Goal: Transaction & Acquisition: Obtain resource

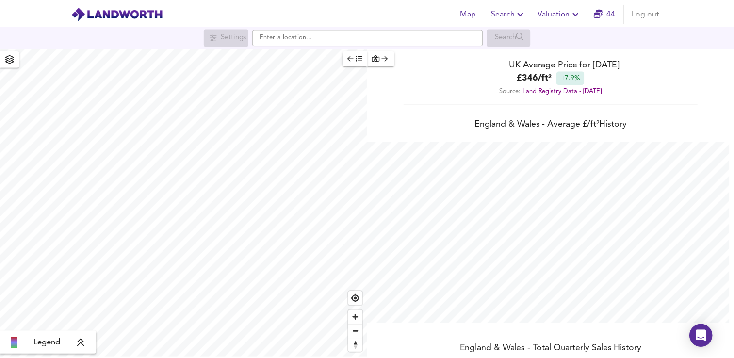
scroll to position [358, 742]
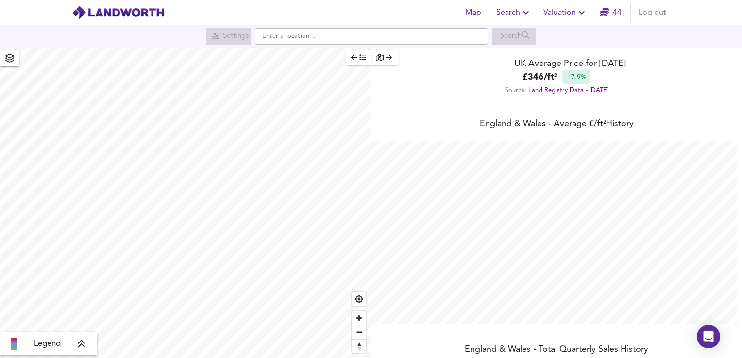
click at [563, 18] on span "Valuation" at bounding box center [565, 13] width 44 height 14
click at [565, 34] on li "New Valuation Report" at bounding box center [565, 34] width 116 height 17
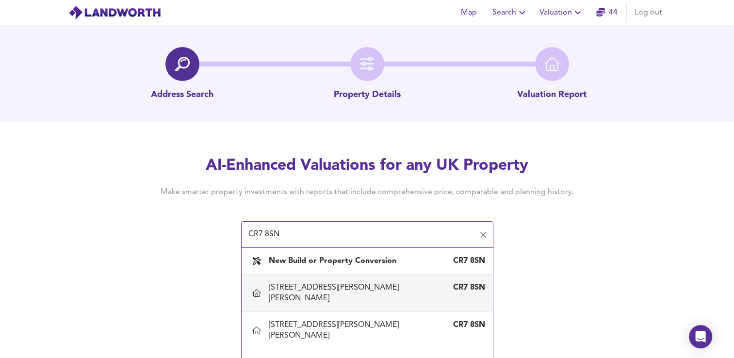
click at [349, 286] on div "[STREET_ADDRESS][PERSON_NAME][PERSON_NAME]" at bounding box center [358, 292] width 178 height 21
type input "[STREET_ADDRESS][PERSON_NAME][PERSON_NAME]"
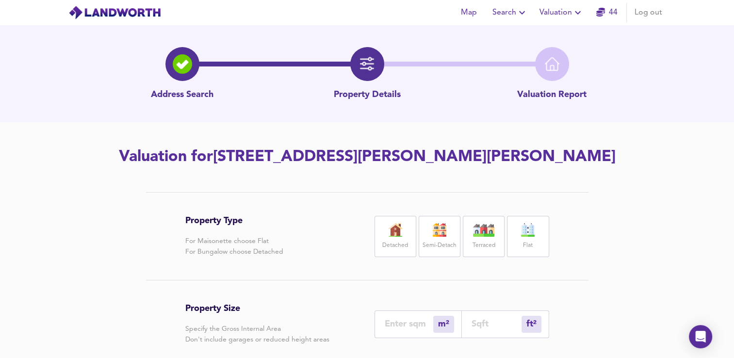
click at [524, 244] on label "Flat" at bounding box center [528, 246] width 10 height 12
click at [478, 325] on input "number" at bounding box center [497, 324] width 50 height 10
type input "0"
type input "5"
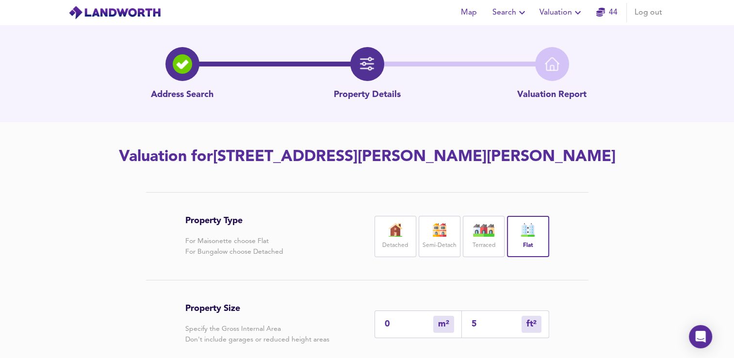
type input "52"
type input "48"
type input "521"
click at [594, 319] on div "Property Type For Maisonette choose Flat For Bungalow choose Detached Detached …" at bounding box center [367, 353] width 466 height 323
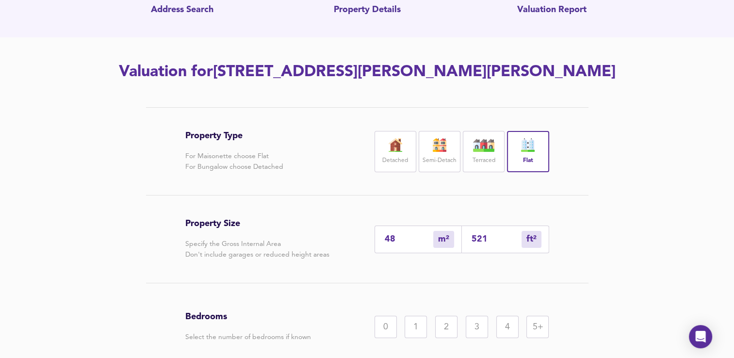
scroll to position [109, 0]
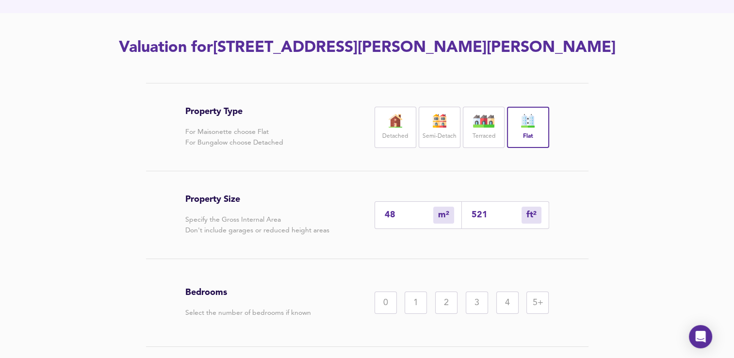
click at [446, 305] on div "2" at bounding box center [446, 303] width 22 height 22
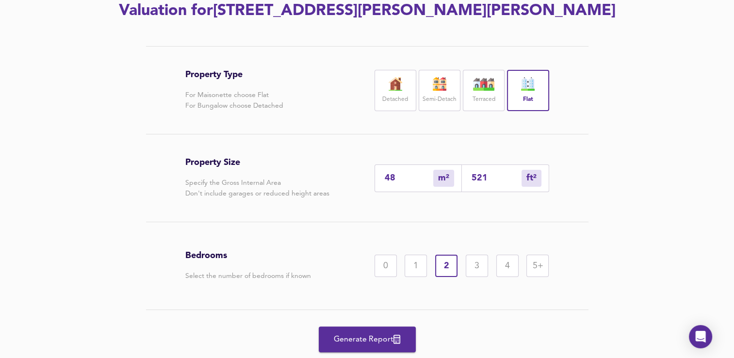
scroll to position [176, 0]
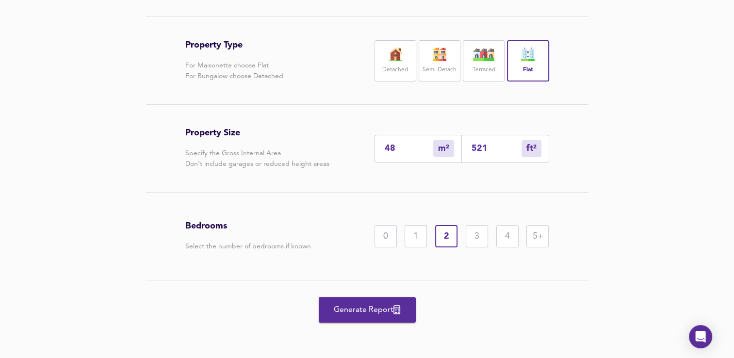
click at [386, 316] on span "Generate Report" at bounding box center [368, 310] width 78 height 14
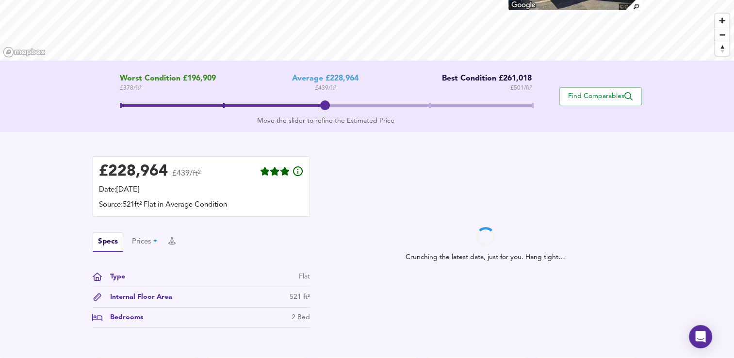
scroll to position [243, 0]
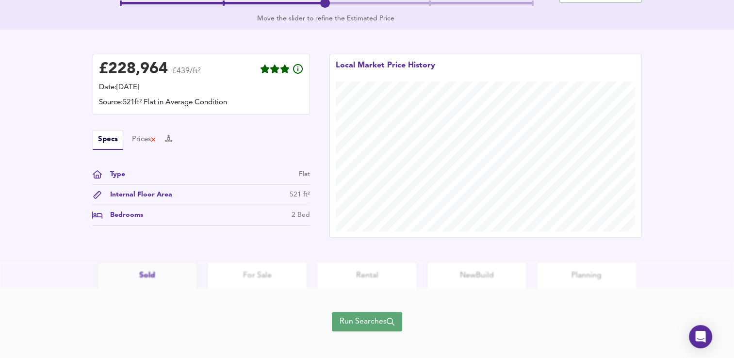
click at [357, 320] on span "Run Searches" at bounding box center [367, 322] width 55 height 14
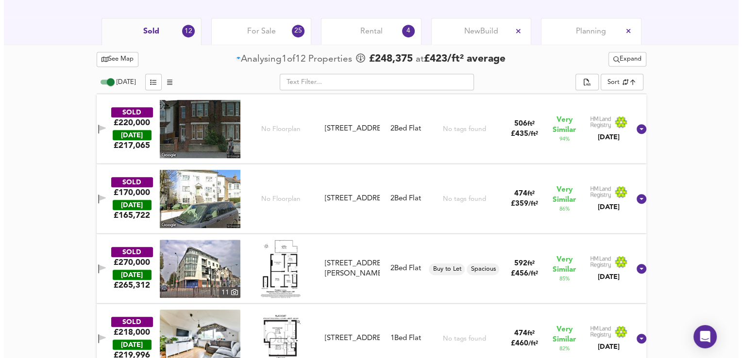
scroll to position [447, 0]
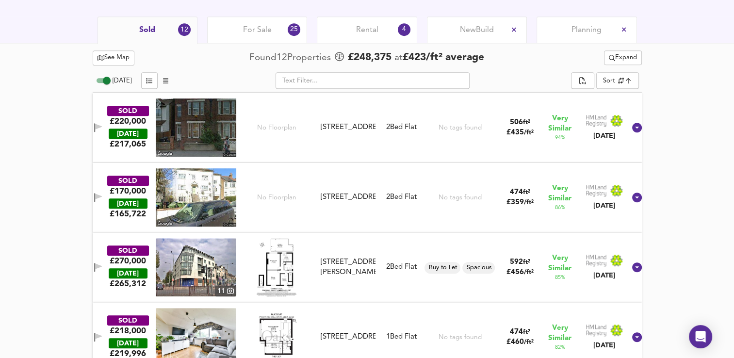
click at [630, 63] on button "Expand" at bounding box center [623, 57] width 38 height 15
click at [618, 78] on li "¼ mile ½ mile" at bounding box center [621, 77] width 82 height 16
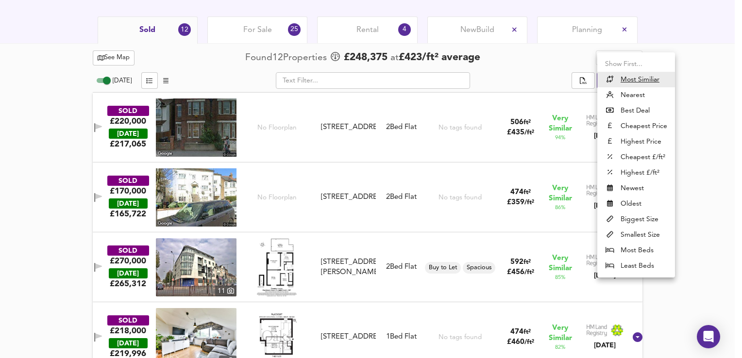
click at [620, 91] on li "Nearest" at bounding box center [636, 95] width 78 height 16
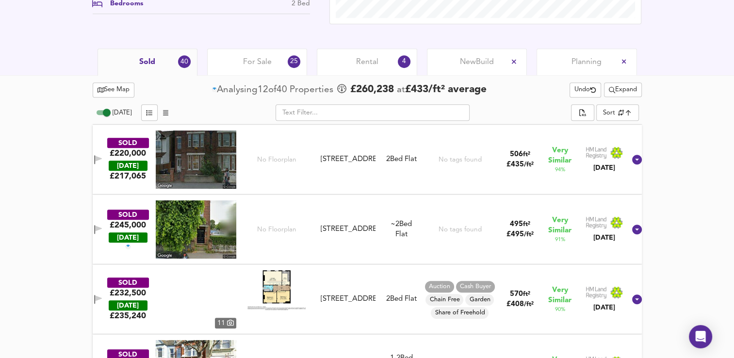
scroll to position [417, 0]
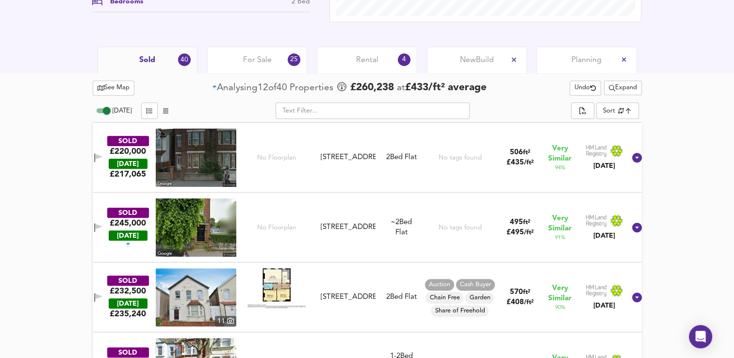
click at [173, 160] on img at bounding box center [196, 158] width 81 height 58
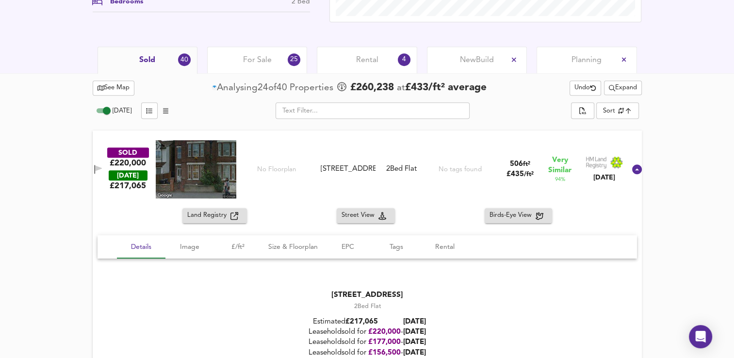
click at [583, 208] on div "Land Registry Street View Birds-Eye View" at bounding box center [367, 215] width 549 height 15
click at [632, 173] on icon at bounding box center [637, 170] width 10 height 10
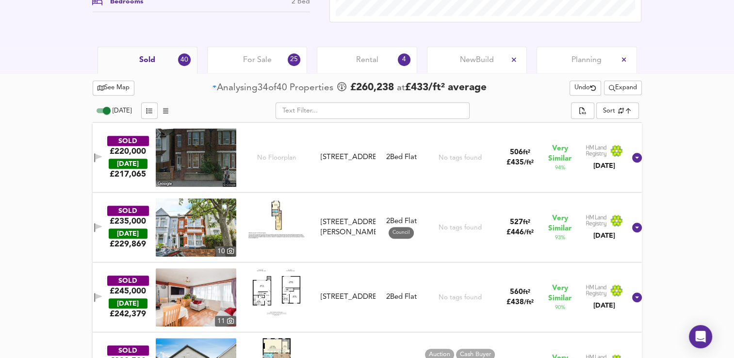
click at [197, 240] on img at bounding box center [196, 227] width 81 height 58
click at [120, 92] on span "See Map" at bounding box center [114, 87] width 33 height 11
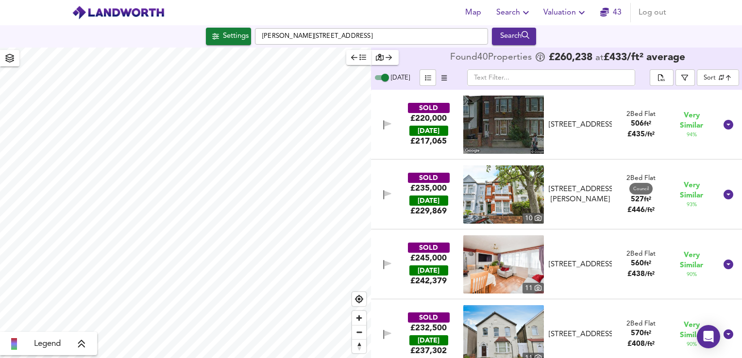
checkbox input "false"
checkbox input "true"
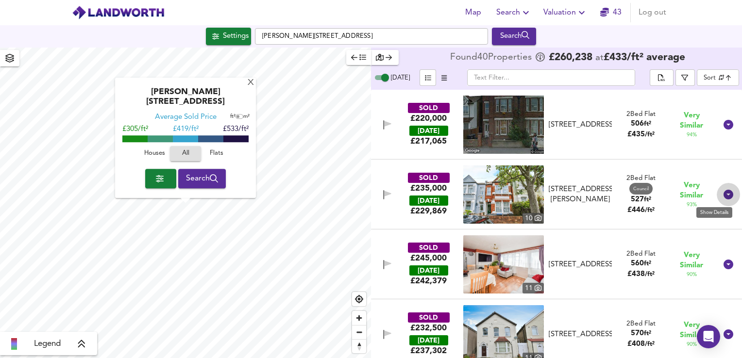
click at [723, 196] on icon at bounding box center [728, 195] width 10 height 10
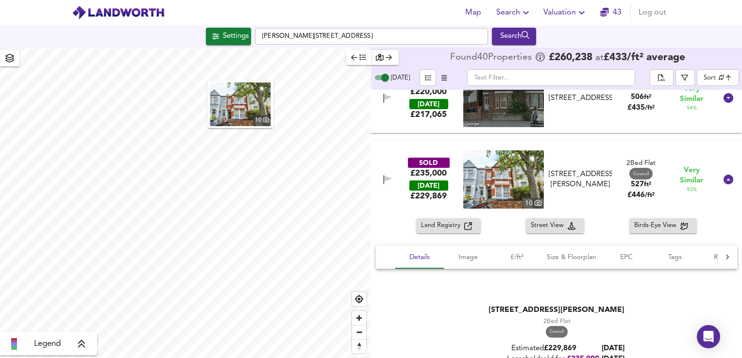
scroll to position [31, 0]
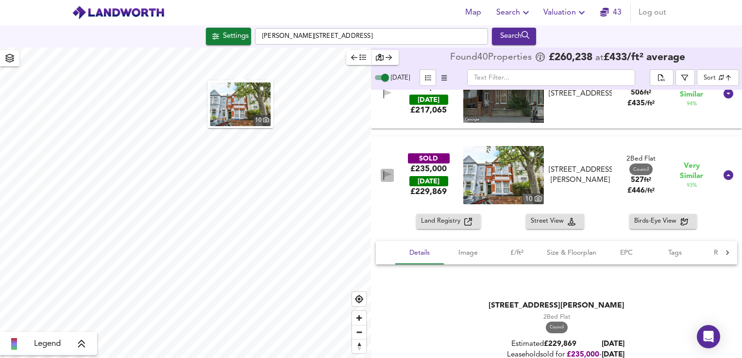
click at [387, 176] on icon "button" at bounding box center [387, 175] width 8 height 9
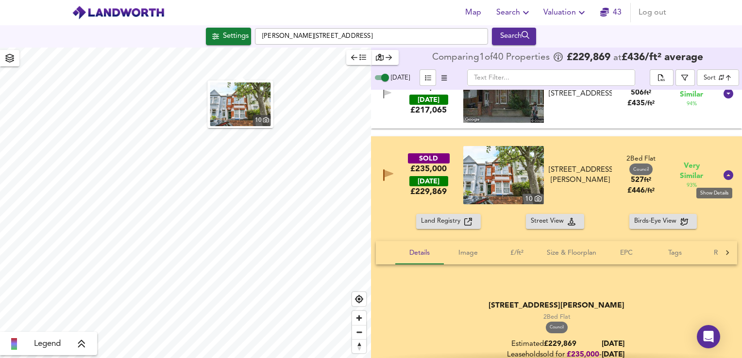
click at [722, 181] on icon at bounding box center [728, 175] width 12 height 12
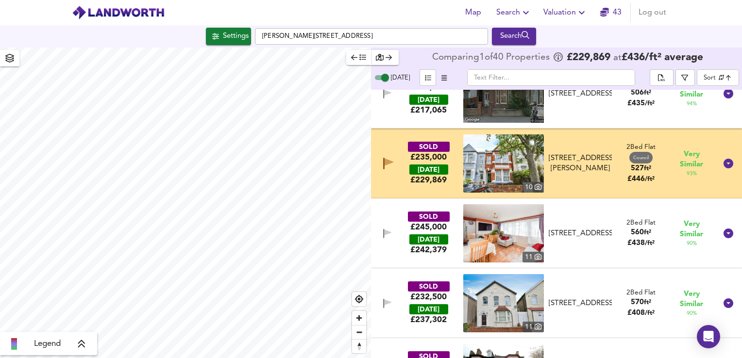
click at [525, 232] on img at bounding box center [503, 233] width 81 height 58
click at [387, 235] on icon "button" at bounding box center [387, 233] width 8 height 9
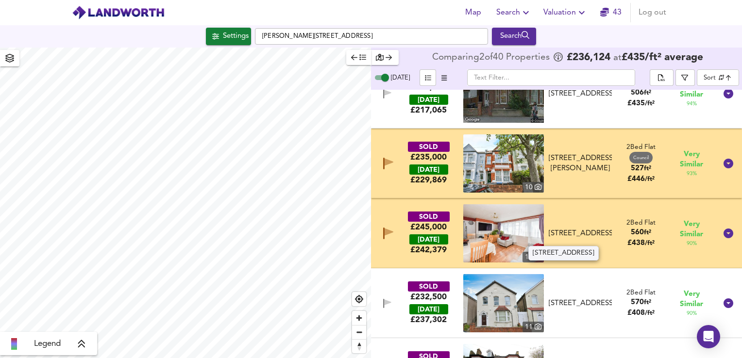
click at [605, 229] on div "[STREET_ADDRESS]" at bounding box center [579, 234] width 63 height 10
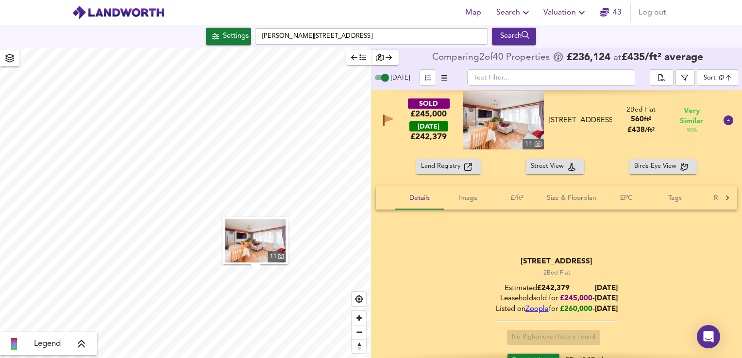
scroll to position [161, 0]
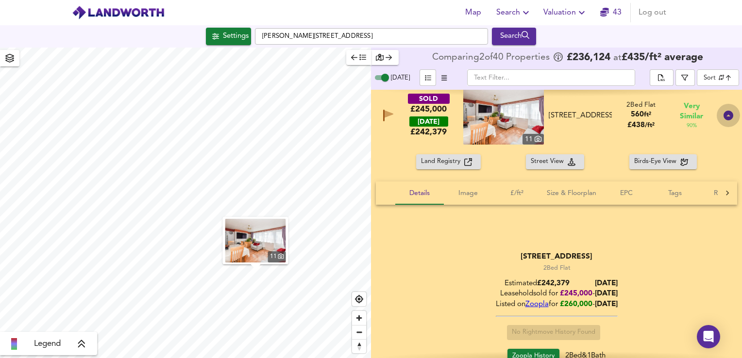
click at [723, 120] on icon at bounding box center [728, 116] width 10 height 10
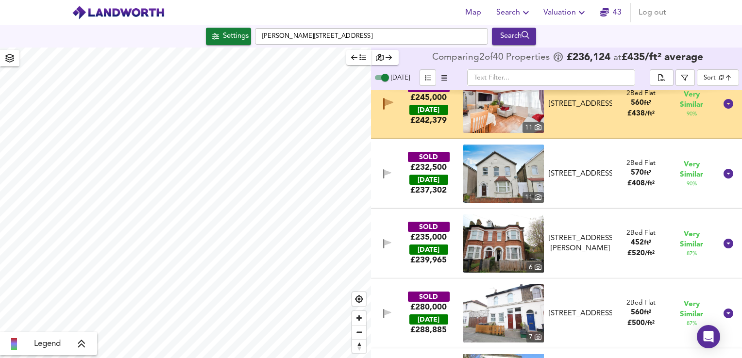
click at [494, 170] on img at bounding box center [503, 174] width 81 height 58
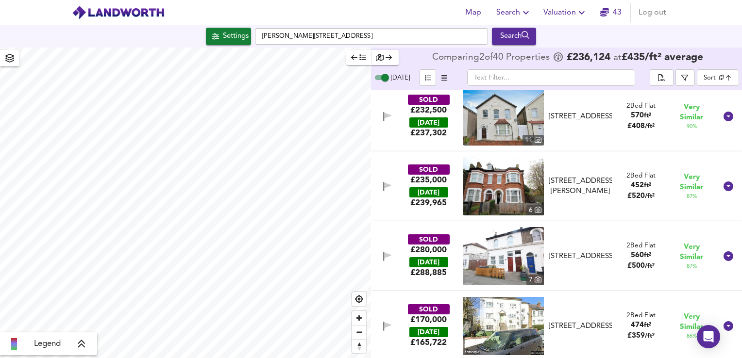
scroll to position [222, 0]
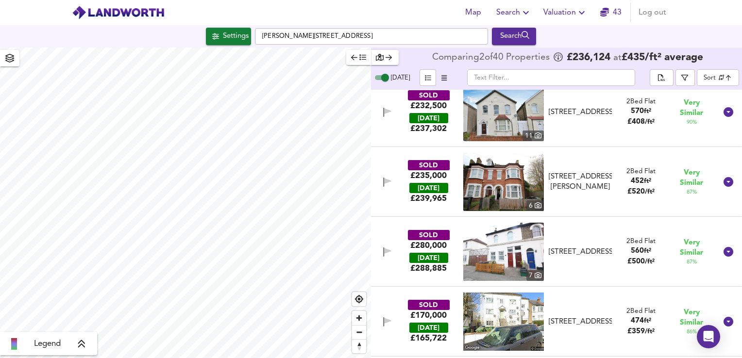
click at [481, 178] on img at bounding box center [503, 182] width 81 height 58
click at [383, 183] on icon "button" at bounding box center [383, 182] width 1 height 9
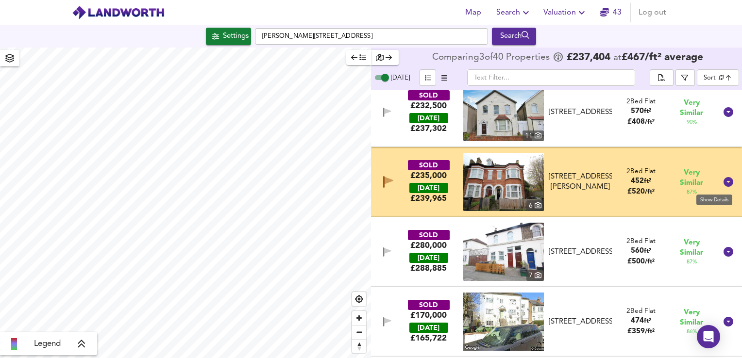
click at [722, 187] on icon at bounding box center [728, 182] width 12 height 12
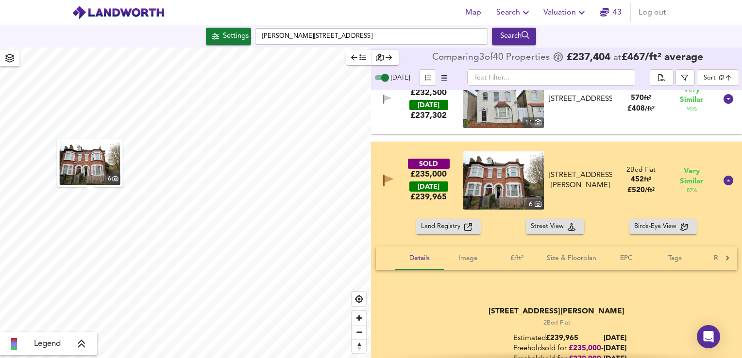
scroll to position [204, 0]
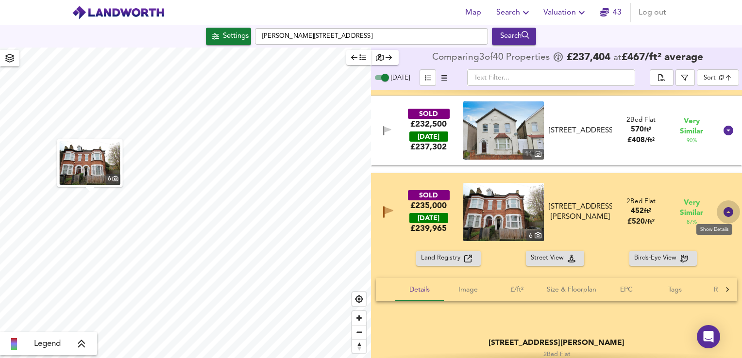
click at [723, 212] on icon at bounding box center [728, 212] width 10 height 10
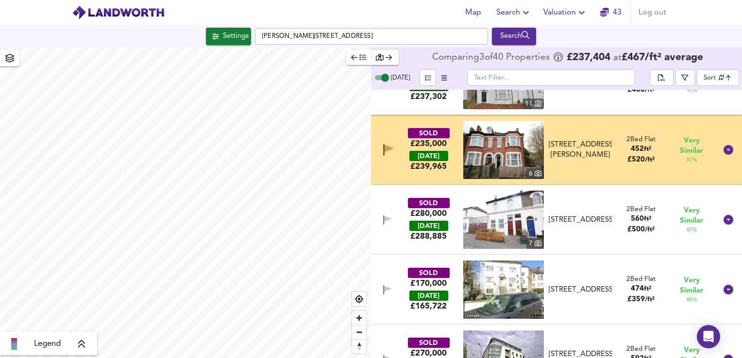
scroll to position [271, 0]
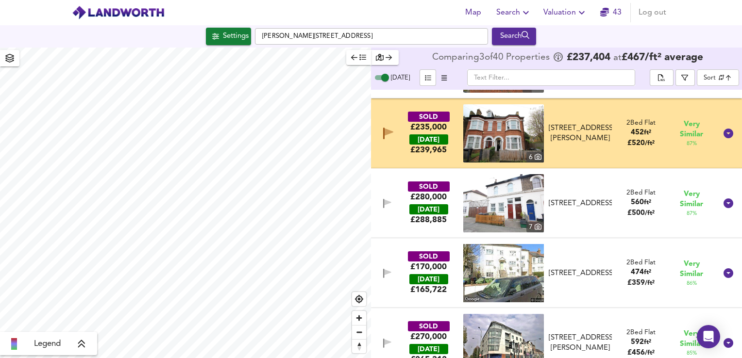
click at [383, 205] on icon "button" at bounding box center [383, 203] width 1 height 9
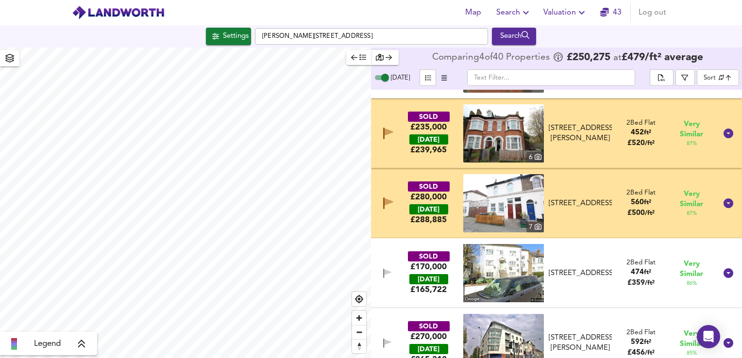
click at [498, 205] on img at bounding box center [503, 203] width 81 height 58
click at [603, 222] on div "SOLD £280,000 [DATE] £ 288,885 7 [GEOGRAPHIC_DATA][STREET_ADDRESS][STREET_ADDRE…" at bounding box center [545, 203] width 344 height 58
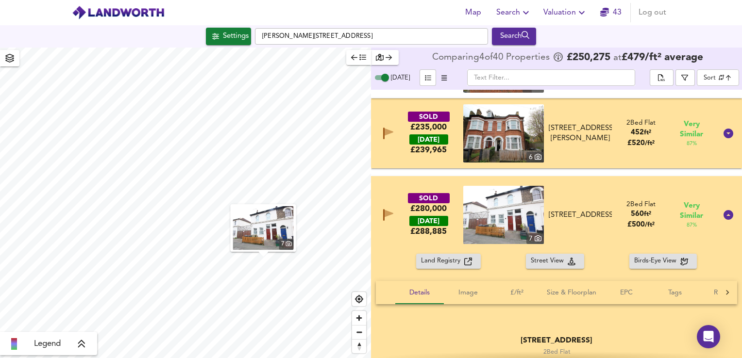
scroll to position [338, 0]
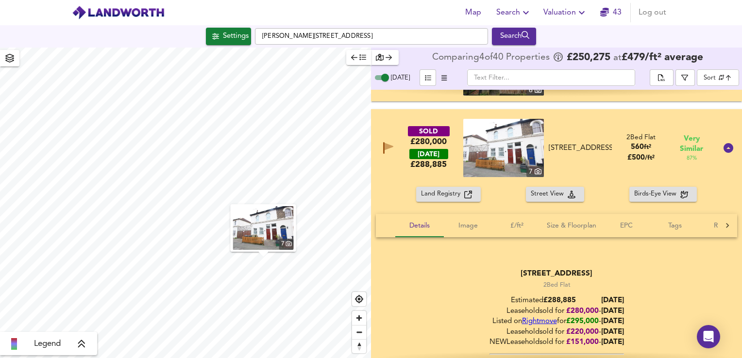
click at [723, 152] on icon at bounding box center [728, 148] width 10 height 10
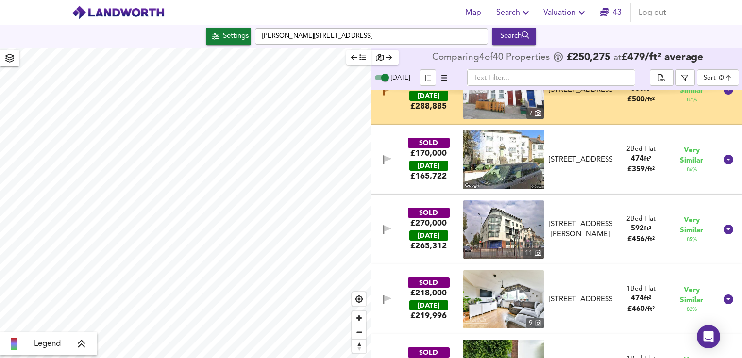
scroll to position [396, 0]
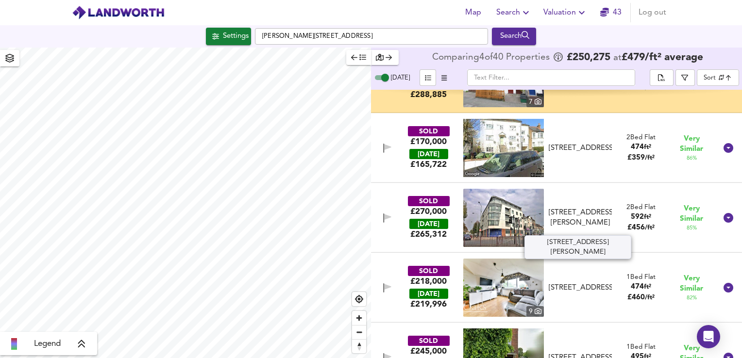
click at [580, 209] on div "[STREET_ADDRESS][PERSON_NAME]" at bounding box center [579, 218] width 63 height 21
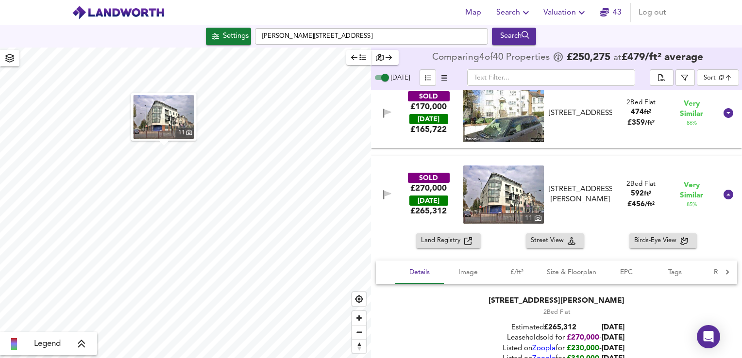
scroll to position [440, 0]
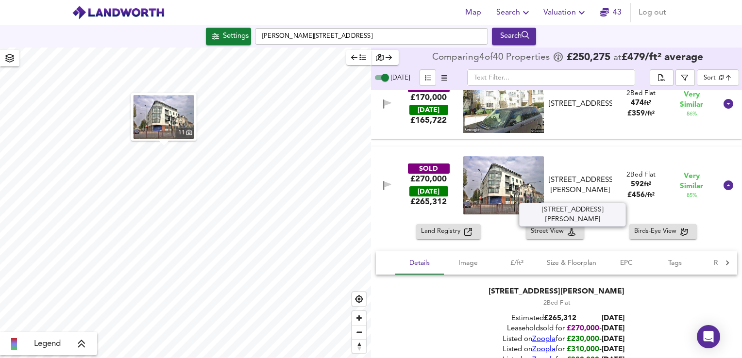
click at [573, 176] on div "[STREET_ADDRESS][PERSON_NAME]" at bounding box center [579, 185] width 63 height 21
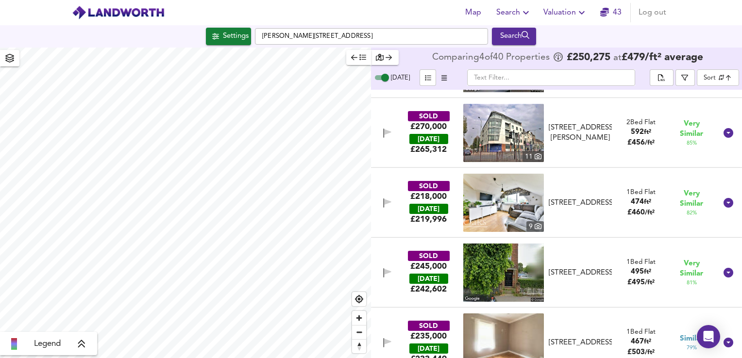
scroll to position [485, 0]
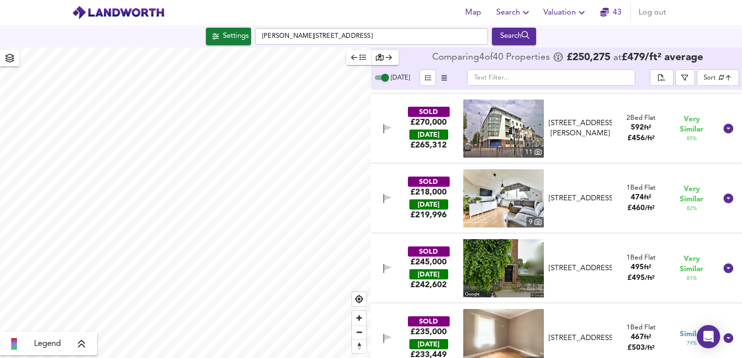
click at [500, 125] on img at bounding box center [503, 128] width 81 height 58
click at [723, 131] on icon at bounding box center [728, 129] width 10 height 10
